Goal: Information Seeking & Learning: Stay updated

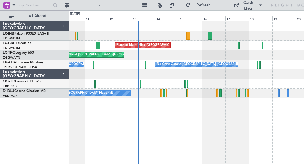
click at [136, 143] on div "Planned Maint Nice ([GEOGRAPHIC_DATA]) Unplanned Maint [GEOGRAPHIC_DATA] ([GEOG…" at bounding box center [186, 92] width 235 height 143
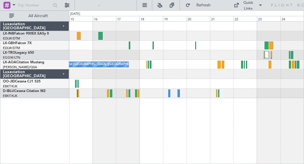
click at [163, 142] on div "Planned Maint Nice ([GEOGRAPHIC_DATA]) Unplanned Maint [GEOGRAPHIC_DATA] ([GEOG…" at bounding box center [186, 92] width 235 height 143
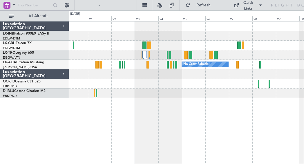
click at [199, 140] on div "No Crew Sabadell" at bounding box center [186, 92] width 235 height 143
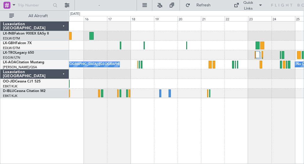
click at [254, 94] on div "Planned Maint Nice ([GEOGRAPHIC_DATA]) No Crew Sabadell No Crew Ostend-[GEOGRAP…" at bounding box center [186, 59] width 235 height 77
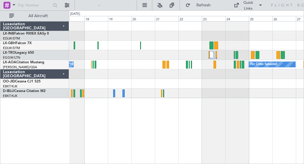
click at [146, 96] on div at bounding box center [186, 94] width 235 height 10
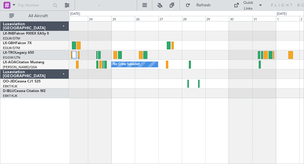
click at [143, 105] on div "No Crew Sabadell" at bounding box center [186, 92] width 235 height 143
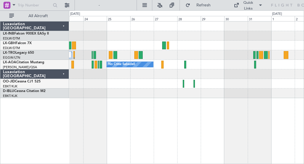
click at [221, 110] on div "No Crew Sabadell" at bounding box center [186, 92] width 235 height 143
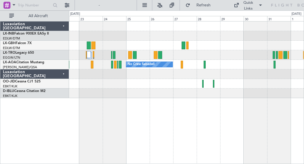
click at [261, 107] on div "No Crew Sabadell" at bounding box center [186, 92] width 235 height 143
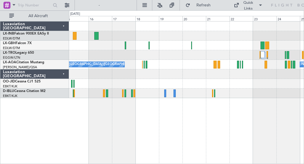
click at [279, 98] on div "Planned Maint Nice ([GEOGRAPHIC_DATA]) Unplanned Maint [GEOGRAPHIC_DATA] ([GEOG…" at bounding box center [186, 92] width 235 height 143
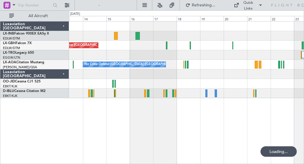
click at [157, 134] on div "Planned Maint Nice ([GEOGRAPHIC_DATA]) Unplanned Maint [GEOGRAPHIC_DATA] ([GEOG…" at bounding box center [186, 92] width 235 height 143
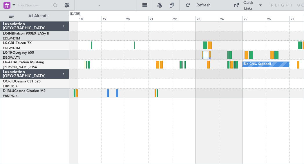
click at [142, 132] on div "No Crew Sabadell No Crew Ostend-[GEOGRAPHIC_DATA] (Ostend)" at bounding box center [186, 92] width 235 height 143
click at [196, 6] on span "Refresh" at bounding box center [204, 5] width 24 height 4
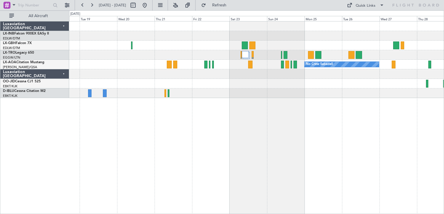
click at [304, 146] on div "No Crew Sabadell No Crew Ostend-[GEOGRAPHIC_DATA] (Ostend)" at bounding box center [256, 117] width 375 height 193
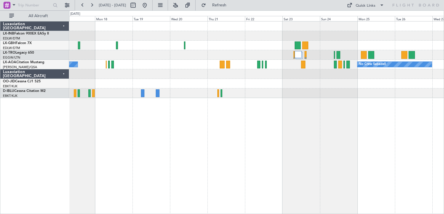
click at [304, 160] on div "No Crew Sabadell No Crew Ostend-[GEOGRAPHIC_DATA] (Ostend)" at bounding box center [256, 117] width 375 height 193
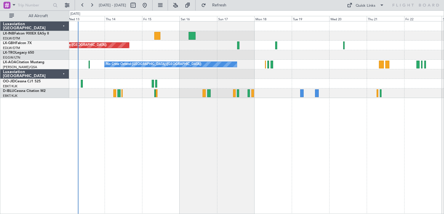
click at [238, 160] on div "Planned Maint Nice ([GEOGRAPHIC_DATA]) Unplanned Maint [GEOGRAPHIC_DATA] ([GEOG…" at bounding box center [256, 117] width 375 height 193
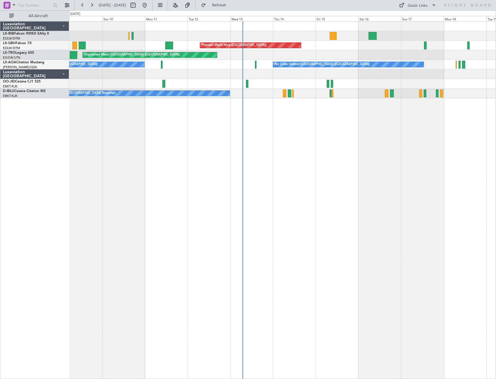
click at [297, 164] on div "Unplanned Maint Nice ([GEOGRAPHIC_DATA]) [GEOGRAPHIC_DATA] ([GEOGRAPHIC_DATA]) …" at bounding box center [282, 200] width 427 height 358
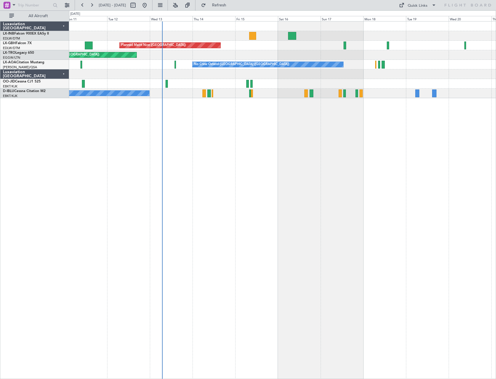
click at [284, 164] on div "Planned Maint Nice ([GEOGRAPHIC_DATA]) Unplanned Maint [GEOGRAPHIC_DATA] ([GEOG…" at bounding box center [282, 200] width 427 height 358
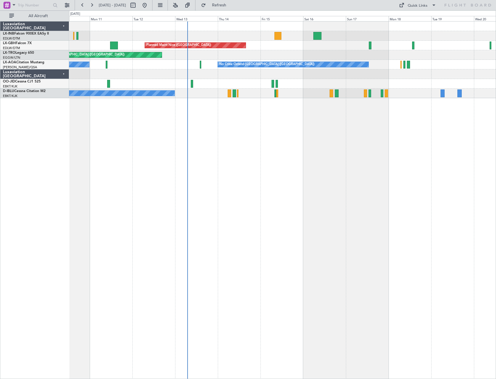
click at [239, 164] on div "Planned Maint Nice ([GEOGRAPHIC_DATA]) Unplanned Maint [GEOGRAPHIC_DATA] ([GEOG…" at bounding box center [282, 200] width 427 height 358
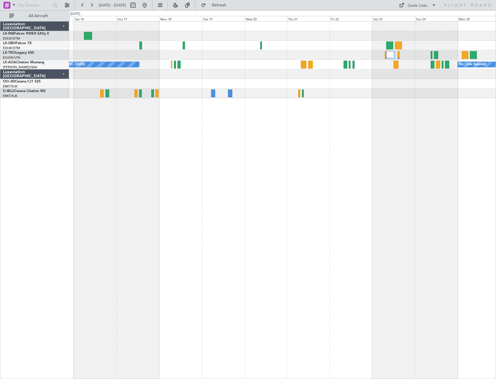
click at [122, 164] on div "Planned Maint Nice ([GEOGRAPHIC_DATA]) No Crew Ostend-[GEOGRAPHIC_DATA] (Ostend…" at bounding box center [282, 200] width 427 height 358
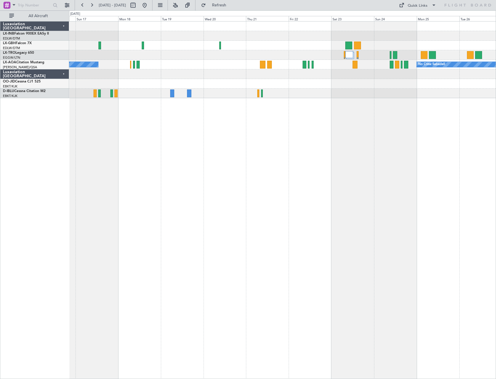
click at [215, 164] on div "Planned Maint Nice ([GEOGRAPHIC_DATA]) No Crew Ostend-[GEOGRAPHIC_DATA] (Ostend…" at bounding box center [282, 200] width 427 height 358
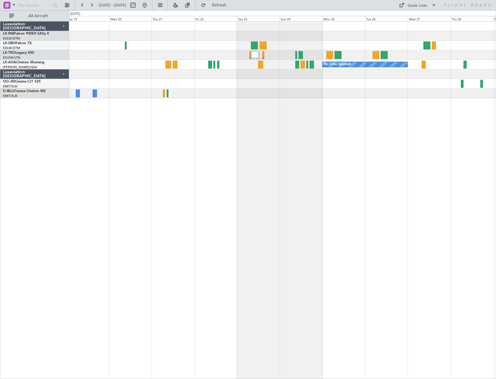
click at [221, 164] on div "No Crew Sabadell No Crew Ostend-[GEOGRAPHIC_DATA] (Ostend)" at bounding box center [282, 200] width 427 height 358
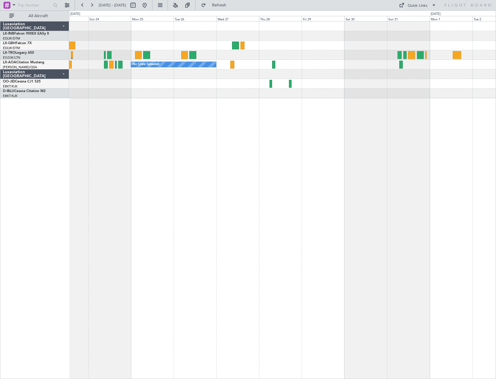
click at [137, 147] on div "No Crew Sabadell" at bounding box center [282, 200] width 427 height 358
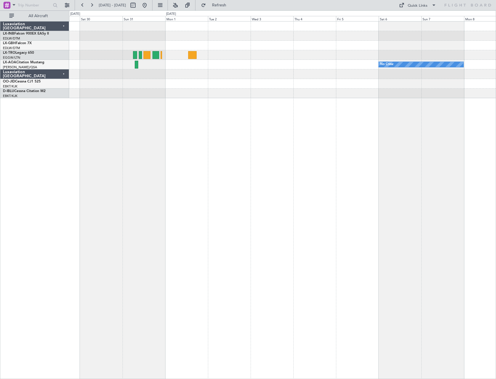
click at [136, 164] on div "No Crew" at bounding box center [282, 200] width 427 height 358
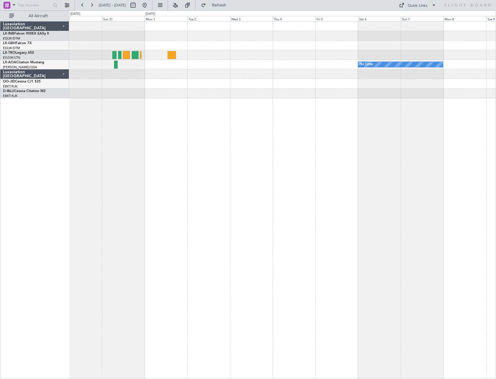
click at [304, 164] on div "No Crew" at bounding box center [282, 200] width 427 height 358
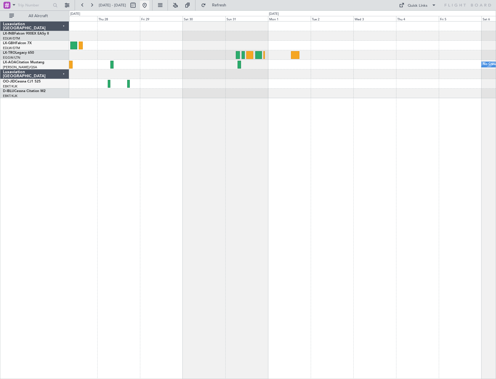
click at [149, 3] on button at bounding box center [144, 5] width 9 height 9
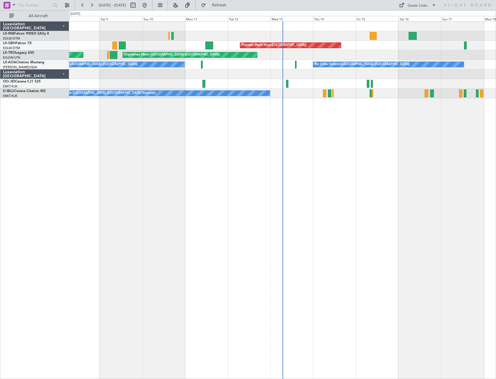
click at [304, 164] on div "Unplanned Maint Nice ([GEOGRAPHIC_DATA]) [GEOGRAPHIC_DATA] ([GEOGRAPHIC_DATA]) …" at bounding box center [282, 200] width 427 height 358
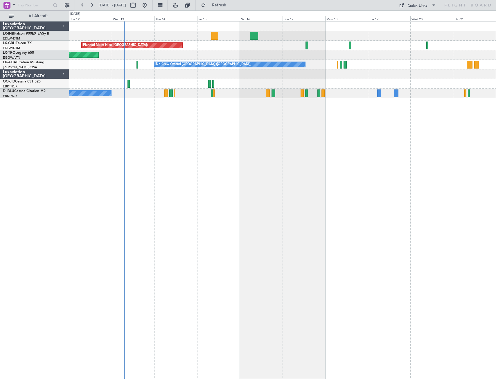
click at [236, 164] on div "Planned Maint Nice ([GEOGRAPHIC_DATA]) Unplanned Maint [GEOGRAPHIC_DATA] ([GEOG…" at bounding box center [282, 200] width 427 height 358
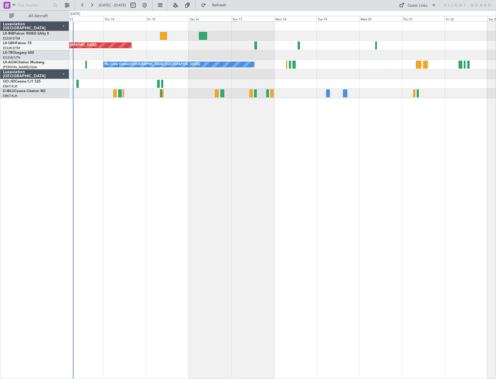
click at [294, 164] on div "Planned Maint Nice ([GEOGRAPHIC_DATA]) Unplanned Maint [GEOGRAPHIC_DATA] ([GEOG…" at bounding box center [282, 200] width 427 height 358
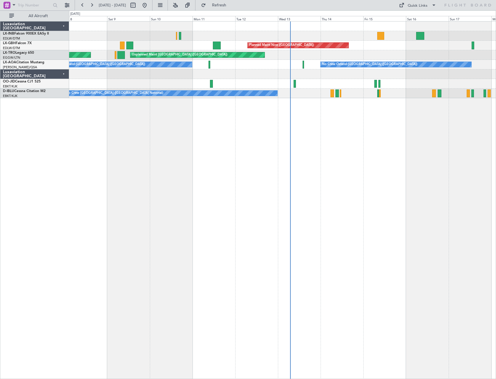
click at [304, 164] on div "Unplanned Maint Nice ([GEOGRAPHIC_DATA]) [GEOGRAPHIC_DATA] ([GEOGRAPHIC_DATA]) …" at bounding box center [282, 200] width 427 height 358
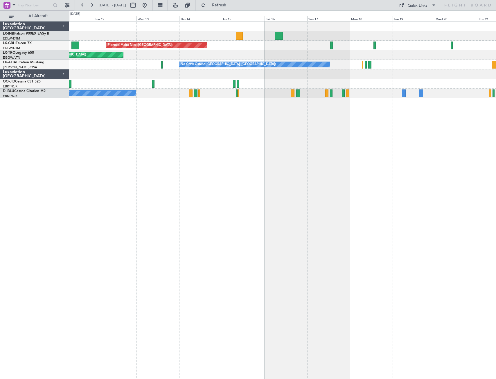
click at [213, 164] on div "Planned Maint Nice ([GEOGRAPHIC_DATA]) Unplanned Maint [GEOGRAPHIC_DATA] ([GEOG…" at bounding box center [282, 200] width 427 height 358
click at [197, 164] on div "Planned Maint Nice ([GEOGRAPHIC_DATA]) Unplanned Maint [GEOGRAPHIC_DATA] ([GEOG…" at bounding box center [282, 200] width 427 height 358
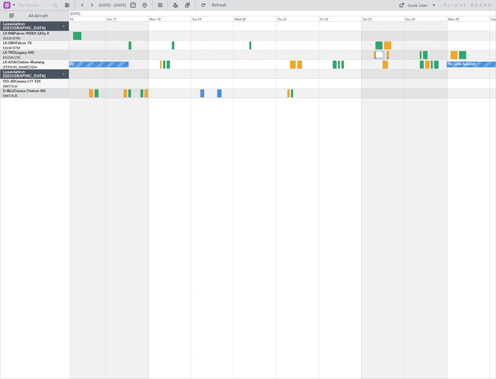
click at [183, 160] on div "Planned Maint Nice ([GEOGRAPHIC_DATA]) No Crew Ostend-[GEOGRAPHIC_DATA] (Ostend…" at bounding box center [282, 200] width 427 height 358
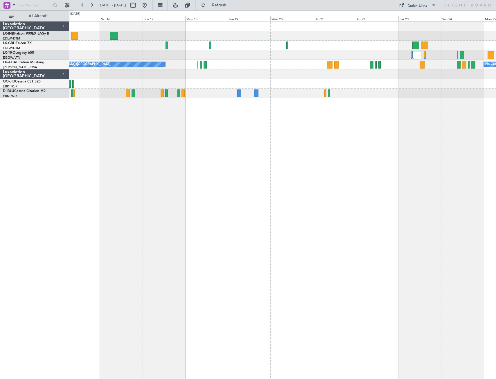
click at [304, 164] on div "Planned Maint Nice ([GEOGRAPHIC_DATA]) No Crew Ostend-[GEOGRAPHIC_DATA] (Ostend…" at bounding box center [282, 200] width 427 height 358
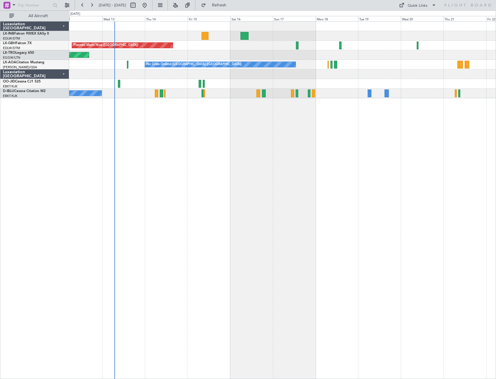
click at [304, 164] on div "Planned Maint Nice ([GEOGRAPHIC_DATA]) Unplanned Maint [GEOGRAPHIC_DATA] ([GEOG…" at bounding box center [282, 200] width 427 height 358
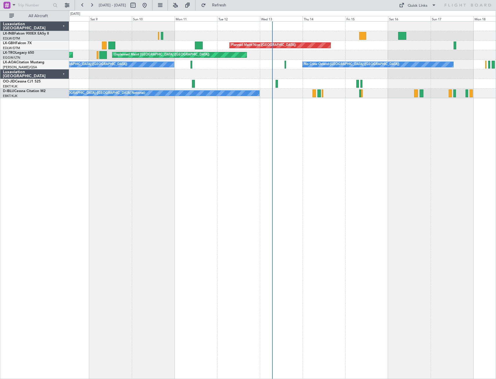
click at [304, 164] on div "Unplanned Maint Nice ([GEOGRAPHIC_DATA]) [GEOGRAPHIC_DATA] ([GEOGRAPHIC_DATA]) …" at bounding box center [282, 200] width 427 height 358
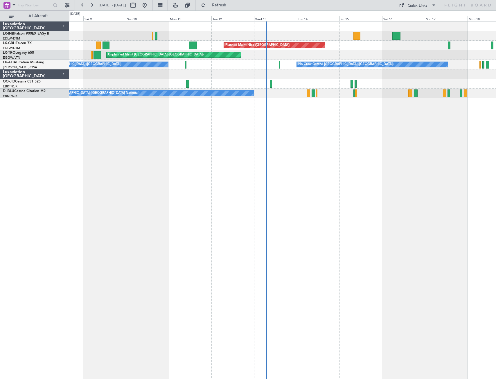
click at [207, 164] on div "Unplanned Maint Nice ([GEOGRAPHIC_DATA]) [GEOGRAPHIC_DATA] ([GEOGRAPHIC_DATA]) …" at bounding box center [282, 200] width 427 height 358
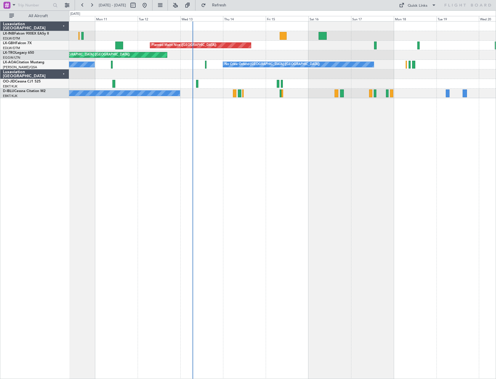
click at [281, 164] on div "Planned Maint Nice ([GEOGRAPHIC_DATA]) Unplanned Maint [GEOGRAPHIC_DATA] ([GEOG…" at bounding box center [282, 200] width 427 height 358
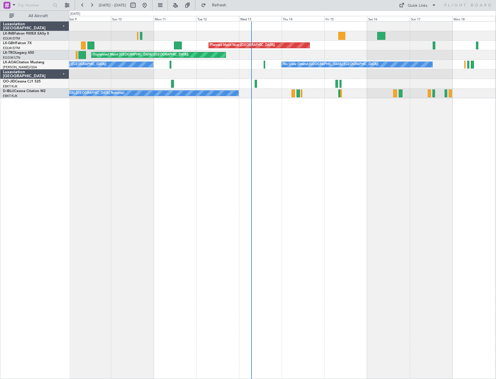
click at [304, 164] on div "Unplanned Maint Nice ([GEOGRAPHIC_DATA]) [GEOGRAPHIC_DATA] ([GEOGRAPHIC_DATA]) …" at bounding box center [282, 200] width 427 height 358
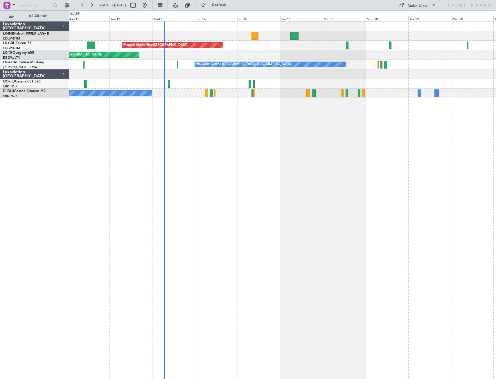
click at [262, 164] on div "Planned Maint Nice ([GEOGRAPHIC_DATA]) Unplanned Maint [GEOGRAPHIC_DATA] ([GEOG…" at bounding box center [282, 200] width 427 height 358
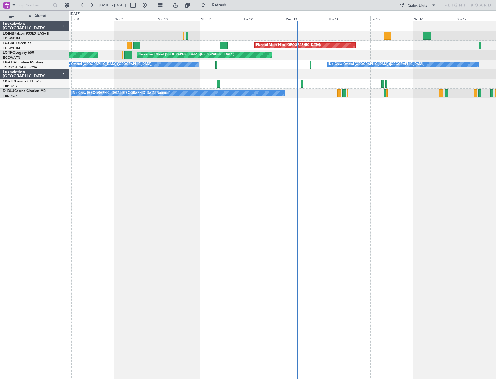
click at [304, 164] on div "Unplanned Maint Nice ([GEOGRAPHIC_DATA]) [GEOGRAPHIC_DATA] ([GEOGRAPHIC_DATA]) …" at bounding box center [282, 200] width 427 height 358
click at [228, 164] on div "Unplanned Maint Nice ([GEOGRAPHIC_DATA]) [GEOGRAPHIC_DATA] ([GEOGRAPHIC_DATA]) …" at bounding box center [282, 200] width 427 height 358
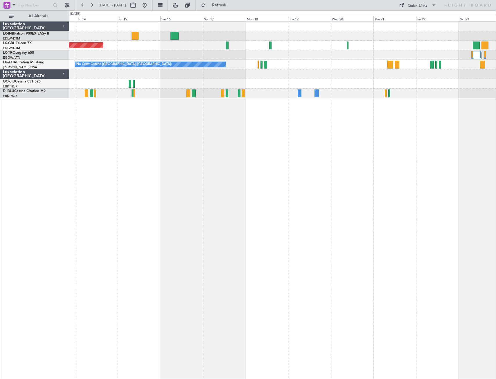
click at [220, 164] on div "Planned Maint Nice ([GEOGRAPHIC_DATA]) Unplanned Maint [GEOGRAPHIC_DATA] ([GEOG…" at bounding box center [282, 200] width 427 height 358
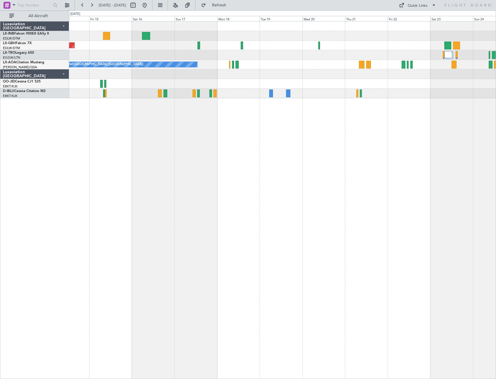
click at [220, 164] on div "Planned Maint Nice ([GEOGRAPHIC_DATA]) Unplanned Maint [GEOGRAPHIC_DATA] ([GEOG…" at bounding box center [282, 200] width 427 height 358
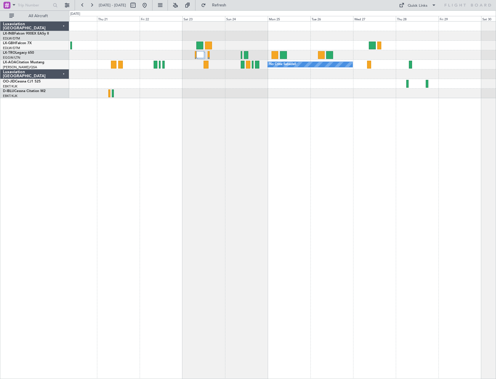
click at [182, 129] on div "No Crew Sabadell" at bounding box center [282, 200] width 427 height 358
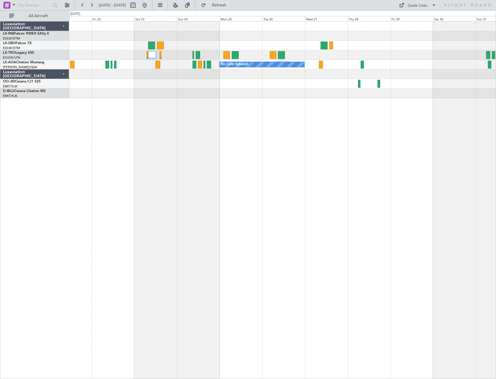
click at [118, 97] on div "No Crew Sabadell" at bounding box center [282, 59] width 427 height 77
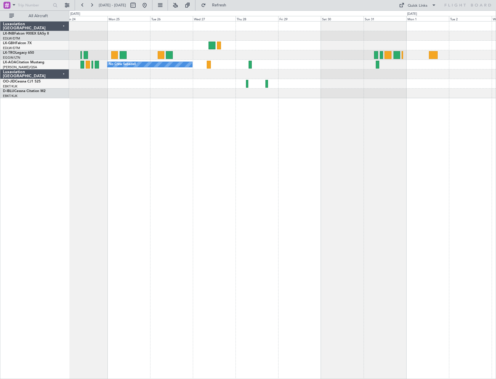
click at [183, 122] on div "No Crew Sabadell" at bounding box center [282, 200] width 427 height 358
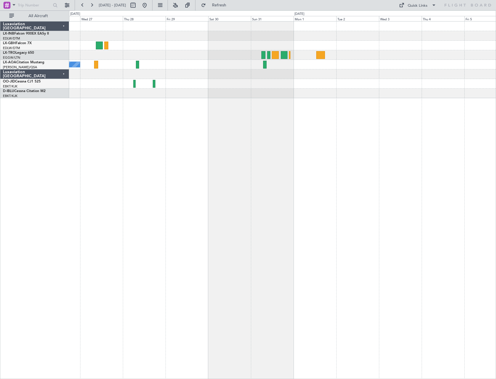
click at [221, 116] on div "No Crew Sabadell No Crew" at bounding box center [282, 200] width 427 height 358
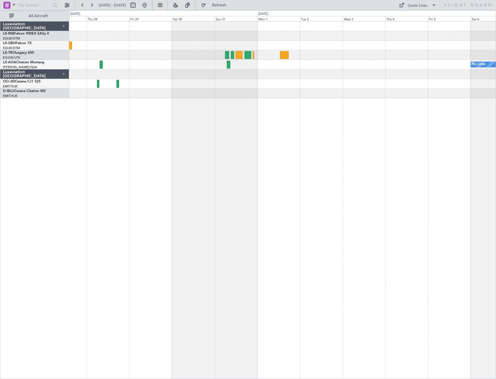
click at [304, 139] on div "No Crew No Crew Sabadell" at bounding box center [282, 200] width 427 height 358
click at [304, 159] on div "No Crew No Crew Sabadell" at bounding box center [282, 200] width 427 height 358
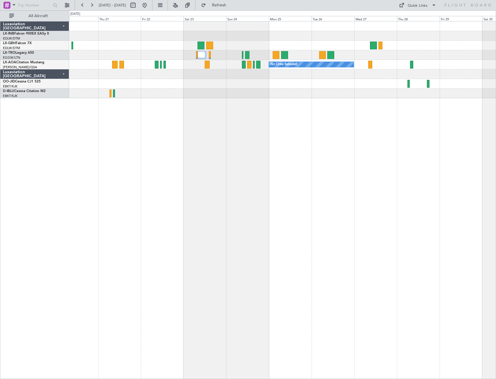
click at [304, 164] on div "No Crew Sabadell" at bounding box center [282, 200] width 427 height 358
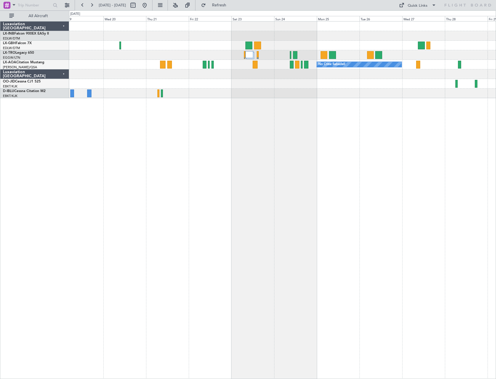
click at [265, 127] on div "No Crew Sabadell No Crew Ostend-[GEOGRAPHIC_DATA] (Ostend)" at bounding box center [282, 200] width 427 height 358
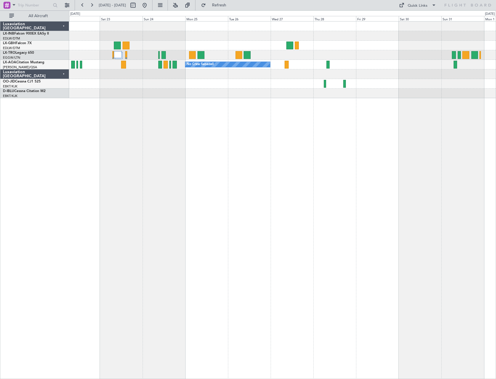
click at [168, 164] on div "No Crew Sabadell" at bounding box center [282, 200] width 427 height 358
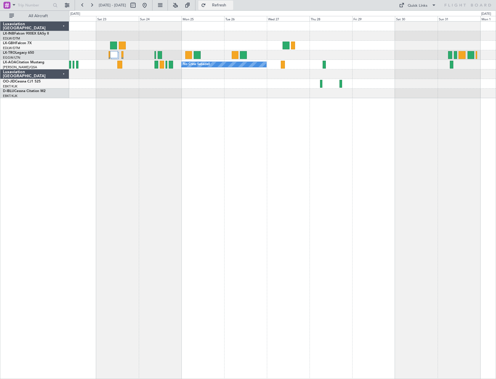
click at [231, 5] on span "Refresh" at bounding box center [219, 5] width 24 height 4
click at [188, 164] on div "No Crew Sabadell" at bounding box center [282, 200] width 427 height 358
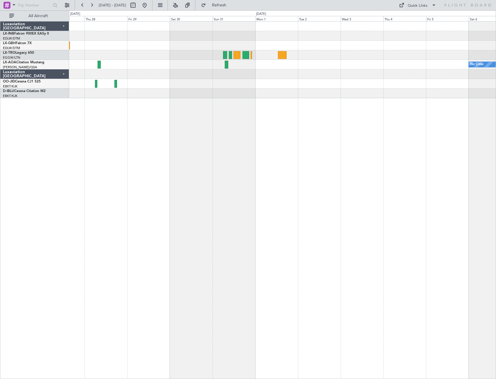
click at [240, 164] on div "No Crew No Crew Sabadell" at bounding box center [282, 200] width 427 height 358
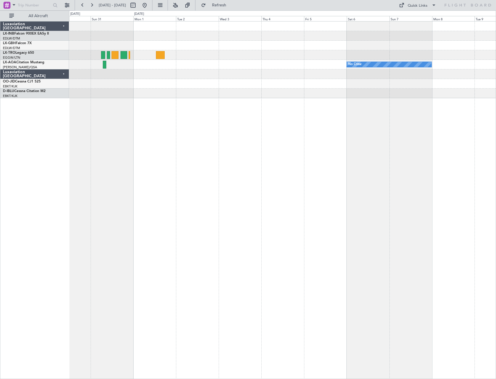
click at [233, 164] on div "No Crew" at bounding box center [282, 200] width 427 height 358
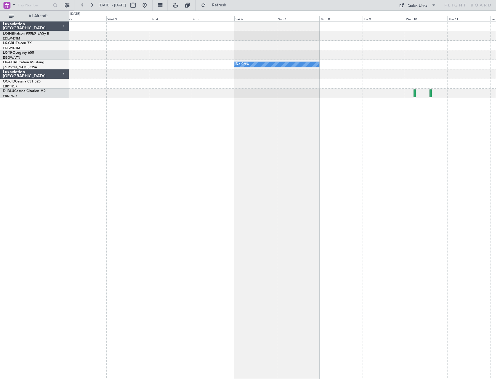
click at [242, 164] on div "No Crew No Crew Sabadell" at bounding box center [282, 200] width 427 height 358
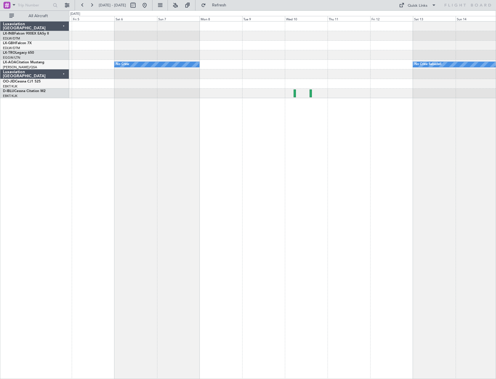
click at [206, 164] on div "No Crew No Crew Sabadell" at bounding box center [282, 200] width 427 height 358
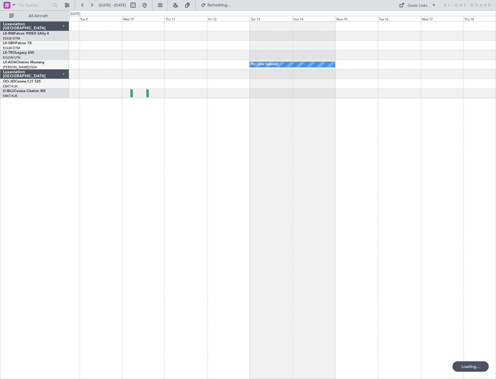
click at [149, 164] on div "No Crew Sabadell No Crew" at bounding box center [282, 200] width 427 height 358
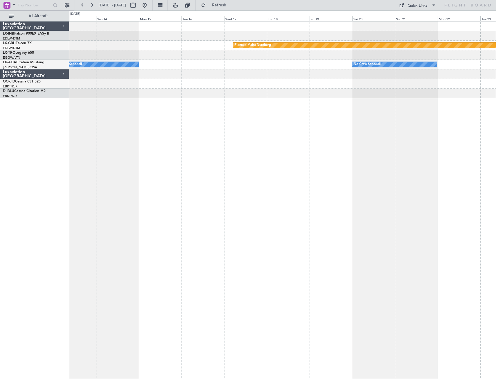
click at [202, 164] on div "Planned Maint Nurnberg No Crew Sabadell No Crew Sabadell" at bounding box center [282, 200] width 427 height 358
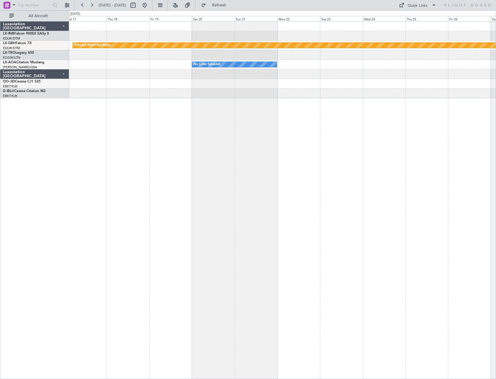
click at [172, 164] on div "Planned Maint Nurnberg No Crew Sabadell No Crew Sabadell" at bounding box center [282, 200] width 427 height 358
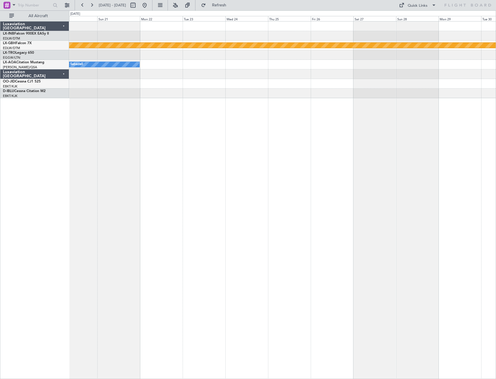
click at [160, 164] on div "Planned Maint Nurnberg No Crew Sabadell" at bounding box center [282, 200] width 427 height 358
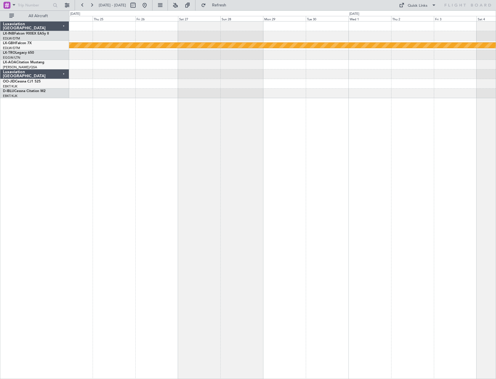
click at [167, 164] on div "Planned Maint Nurnberg No Crew Sabadell" at bounding box center [282, 200] width 427 height 358
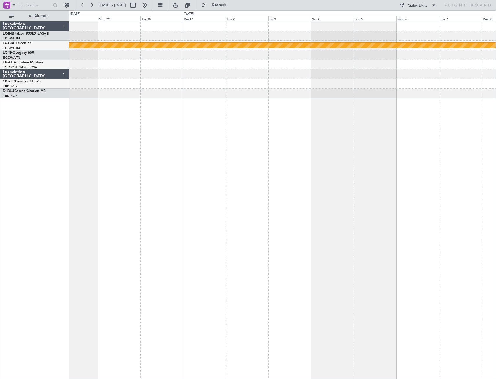
click at [141, 164] on div "Planned Maint Nurnberg" at bounding box center [282, 200] width 427 height 358
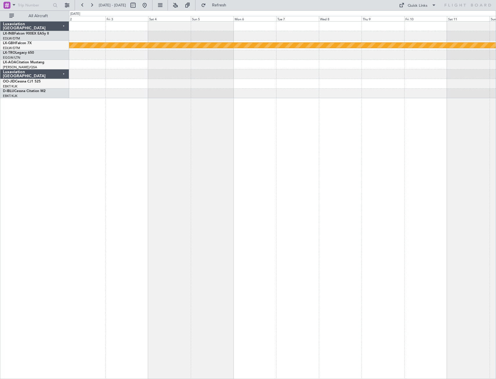
click at [175, 164] on div "Planned Maint Nurnberg" at bounding box center [282, 200] width 427 height 358
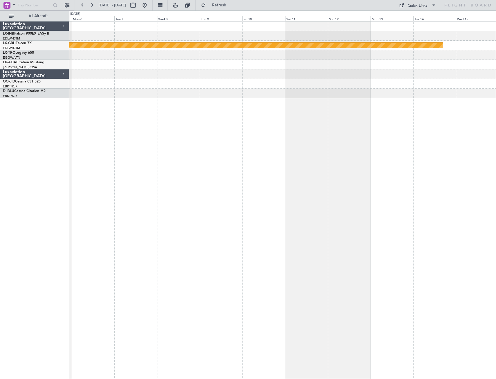
click at [170, 164] on div "Planned Maint Nurnberg" at bounding box center [282, 200] width 427 height 358
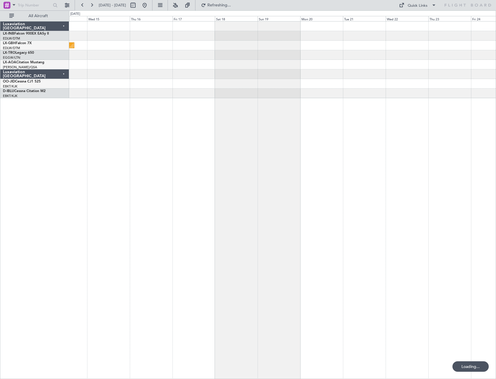
click at [131, 164] on div "Planned Maint Nurnberg" at bounding box center [282, 200] width 427 height 358
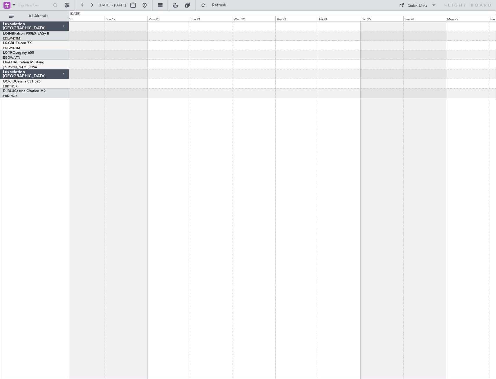
click at [171, 164] on div at bounding box center [282, 200] width 427 height 358
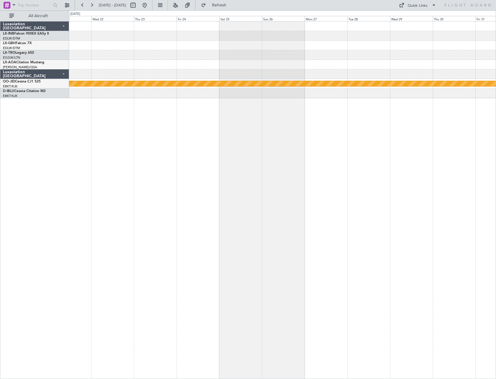
click at [161, 164] on div "null [GEOGRAPHIC_DATA]-[GEOGRAPHIC_DATA]" at bounding box center [282, 200] width 427 height 358
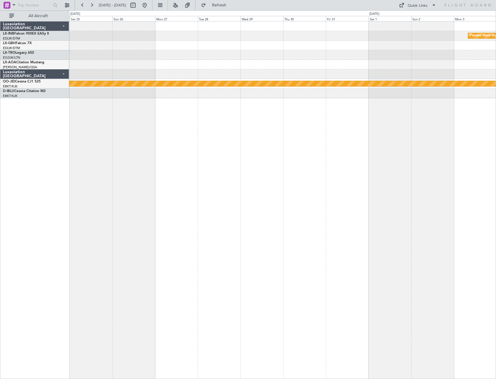
click at [130, 164] on div "Planned Maint Nurnberg null [GEOGRAPHIC_DATA]-[GEOGRAPHIC_DATA]" at bounding box center [282, 200] width 427 height 358
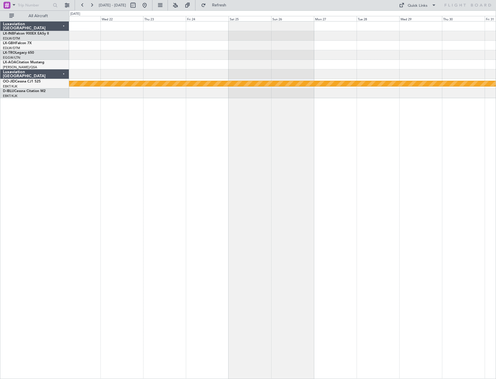
click at [304, 164] on div "null [GEOGRAPHIC_DATA]-[GEOGRAPHIC_DATA]" at bounding box center [282, 200] width 427 height 358
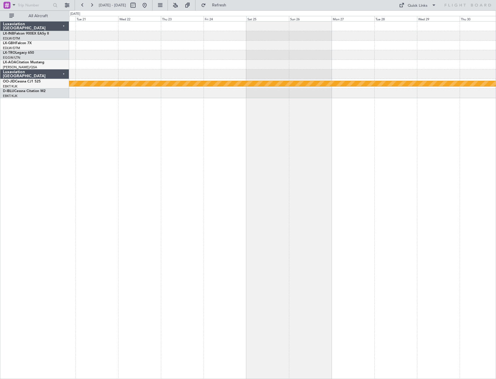
click at [304, 164] on div "null [GEOGRAPHIC_DATA]-[GEOGRAPHIC_DATA]" at bounding box center [282, 200] width 427 height 358
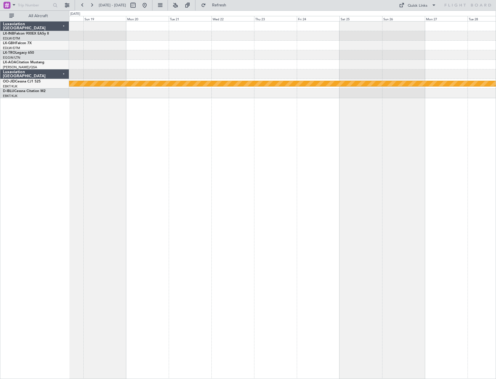
click at [227, 164] on div "null [GEOGRAPHIC_DATA]-[GEOGRAPHIC_DATA]" at bounding box center [282, 200] width 427 height 358
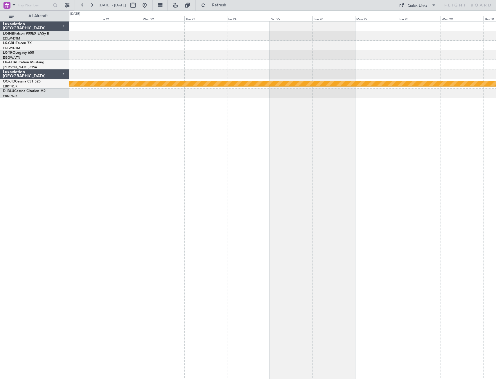
click at [304, 164] on div "null [GEOGRAPHIC_DATA]-[GEOGRAPHIC_DATA]" at bounding box center [282, 200] width 427 height 358
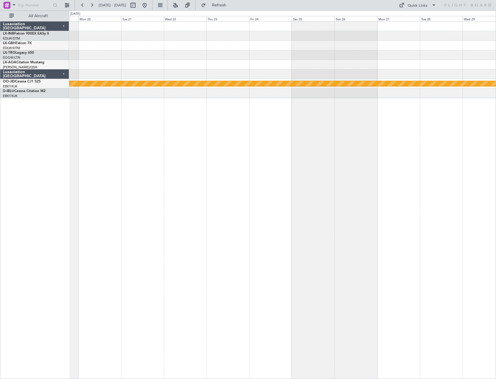
click at [159, 164] on div "null [GEOGRAPHIC_DATA]-[GEOGRAPHIC_DATA]" at bounding box center [282, 200] width 427 height 358
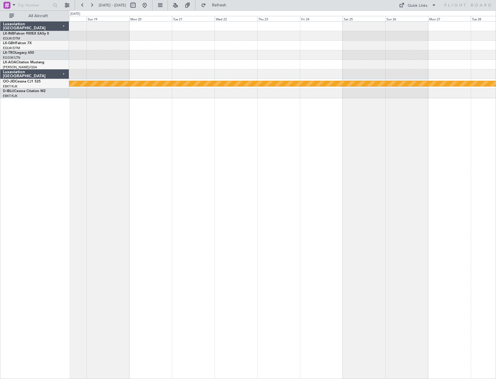
click at [304, 144] on div "null [GEOGRAPHIC_DATA]-[GEOGRAPHIC_DATA]" at bounding box center [282, 200] width 427 height 358
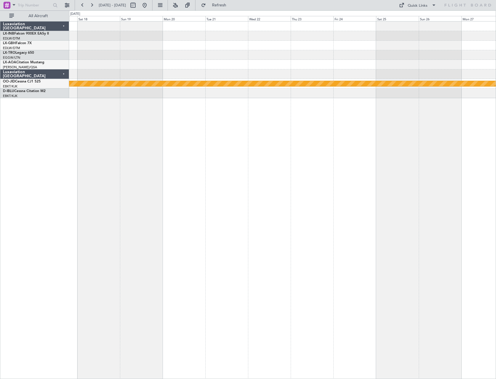
click at [304, 149] on div "null [GEOGRAPHIC_DATA]-[GEOGRAPHIC_DATA]" at bounding box center [282, 200] width 427 height 358
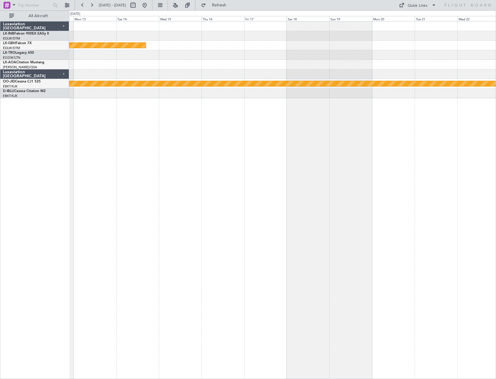
click at [304, 164] on div "Planned Maint Nurnberg null [GEOGRAPHIC_DATA]-[GEOGRAPHIC_DATA]" at bounding box center [282, 200] width 427 height 358
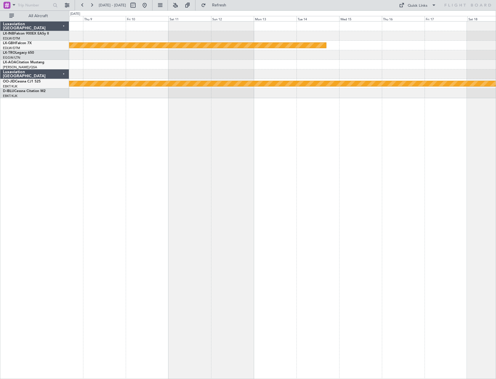
click at [304, 164] on div "Planned Maint Nurnberg null [GEOGRAPHIC_DATA]-[GEOGRAPHIC_DATA]" at bounding box center [282, 200] width 427 height 358
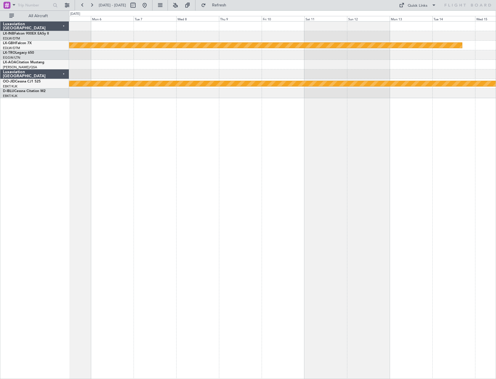
click at [245, 164] on div "Planned Maint Nurnberg null [GEOGRAPHIC_DATA]-[GEOGRAPHIC_DATA] Luxaviation [GE…" at bounding box center [248, 194] width 496 height 369
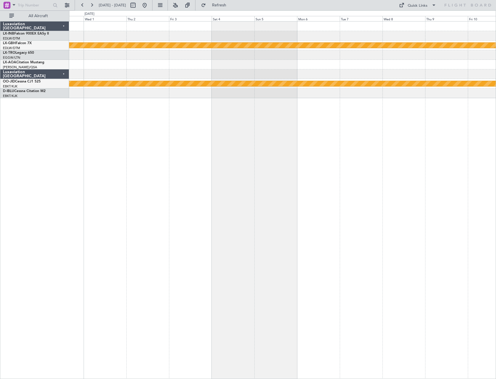
click at [304, 164] on div "Planned Maint Nurnberg null [GEOGRAPHIC_DATA]-[GEOGRAPHIC_DATA]" at bounding box center [282, 200] width 427 height 358
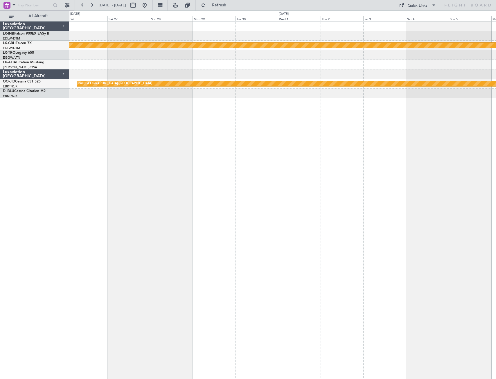
click at [288, 164] on div "Planned Maint Nurnberg null [GEOGRAPHIC_DATA]-[GEOGRAPHIC_DATA]" at bounding box center [282, 200] width 427 height 358
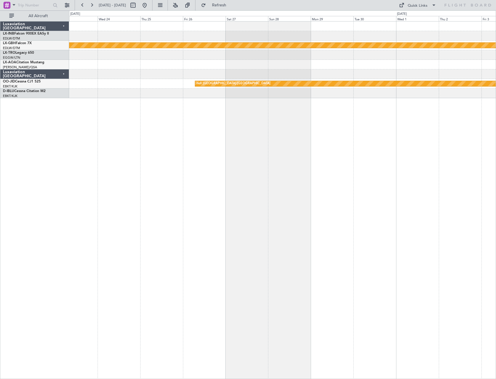
click at [304, 145] on div "Planned Maint Nurnberg null [GEOGRAPHIC_DATA]-[GEOGRAPHIC_DATA]" at bounding box center [282, 200] width 427 height 358
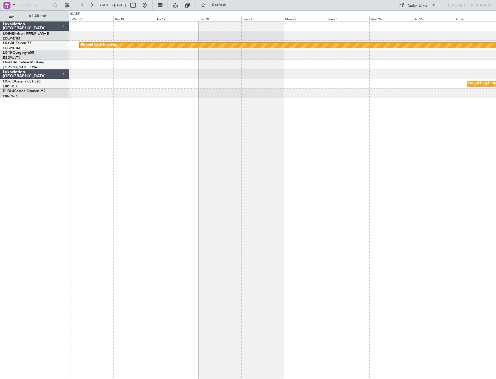
click at [304, 149] on div "Planned Maint Nurnberg No Crew Sabadell null [GEOGRAPHIC_DATA]-[GEOGRAPHIC_DATA]" at bounding box center [282, 200] width 427 height 358
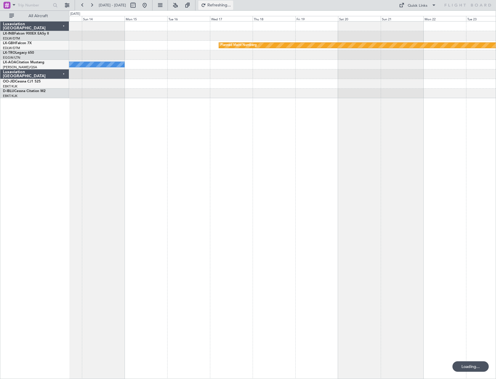
drag, startPoint x: 234, startPoint y: 2, endPoint x: 231, endPoint y: 8, distance: 6.6
click at [231, 3] on span "Refreshing..." at bounding box center [219, 5] width 24 height 4
drag, startPoint x: 165, startPoint y: 4, endPoint x: 165, endPoint y: 23, distance: 19.2
click at [149, 4] on button at bounding box center [144, 5] width 9 height 9
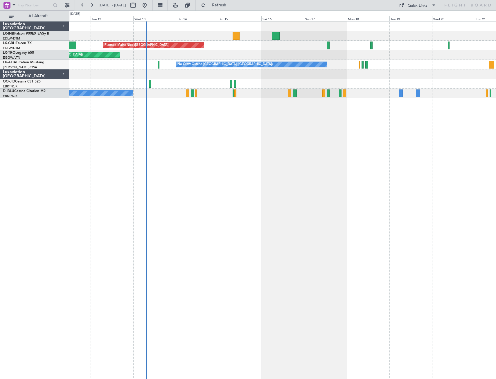
click at [273, 164] on div "Planned Maint Nice ([GEOGRAPHIC_DATA]) Unplanned Maint [GEOGRAPHIC_DATA] ([GEOG…" at bounding box center [282, 200] width 427 height 358
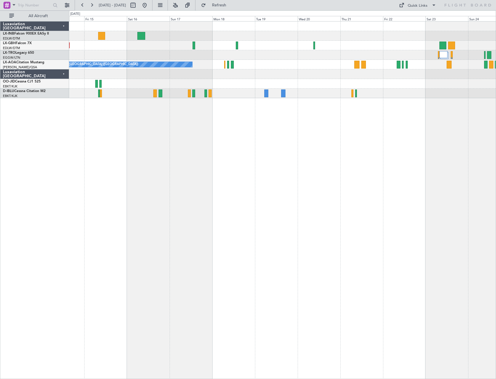
click at [202, 164] on div "Planned Maint Nice ([GEOGRAPHIC_DATA]) Unplanned Maint [GEOGRAPHIC_DATA] ([GEOG…" at bounding box center [282, 200] width 427 height 358
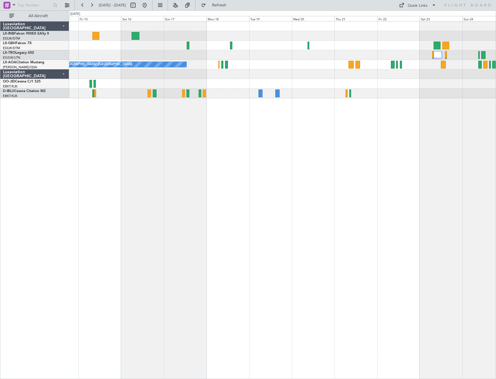
click at [233, 164] on div "Planned Maint Nice ([GEOGRAPHIC_DATA]) Unplanned Maint [GEOGRAPHIC_DATA] ([GEOG…" at bounding box center [282, 200] width 427 height 358
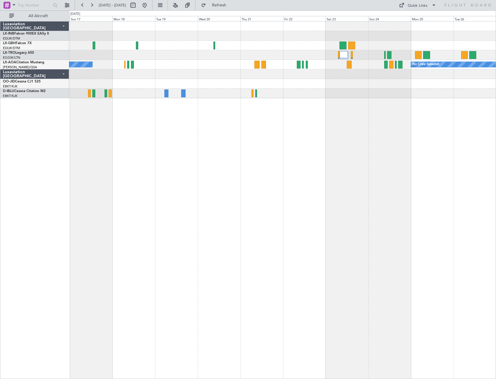
click at [183, 161] on div "Planned Maint Nice ([GEOGRAPHIC_DATA]) No Crew Sabadell No Crew Ostend-[GEOGRAP…" at bounding box center [282, 200] width 427 height 358
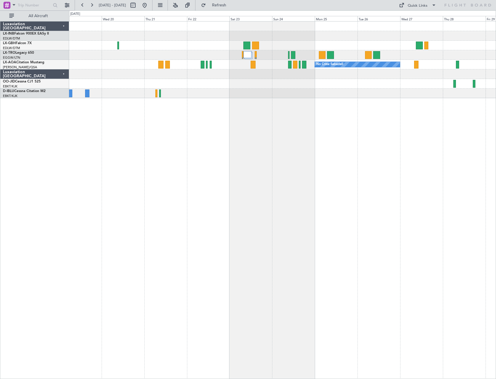
click at [223, 134] on div "No Crew Sabadell No Crew Ostend-[GEOGRAPHIC_DATA] (Ostend)" at bounding box center [282, 200] width 427 height 358
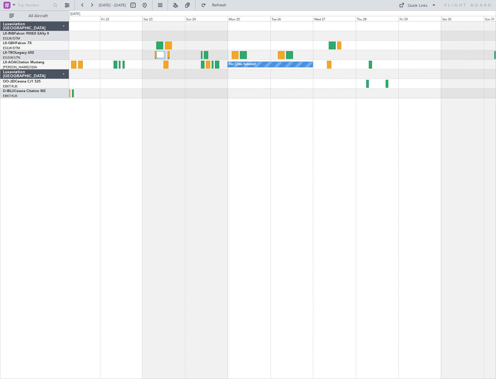
click at [210, 164] on div "No Crew Sabadell" at bounding box center [282, 200] width 427 height 358
click at [151, 164] on div "No Crew Sabadell" at bounding box center [282, 200] width 427 height 358
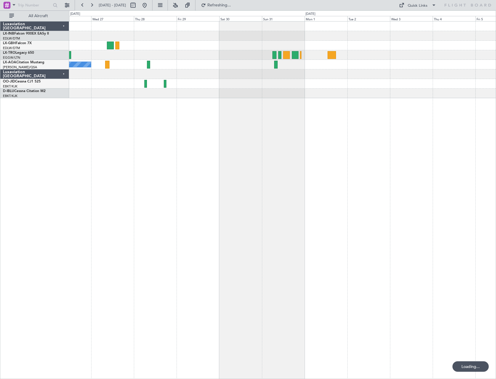
click at [26, 62] on link "LX-AOA Citation Mustang" at bounding box center [24, 62] width 42 height 3
drag, startPoint x: 239, startPoint y: 7, endPoint x: 231, endPoint y: 35, distance: 29.3
click at [231, 7] on span "Refresh" at bounding box center [219, 5] width 24 height 4
